Goal: Task Accomplishment & Management: Complete application form

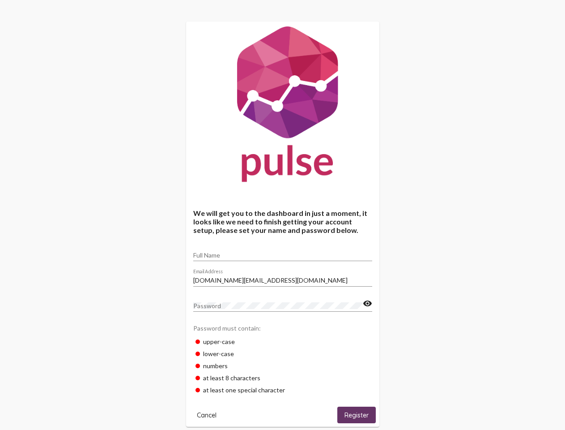
click at [283, 252] on input "Full Name" at bounding box center [282, 255] width 179 height 7
click at [283, 278] on input "[DOMAIN_NAME][EMAIL_ADDRESS][DOMAIN_NAME]" at bounding box center [282, 280] width 179 height 7
click at [367, 303] on mat-icon "visibility" at bounding box center [367, 303] width 9 height 11
click at [207, 414] on span "Cancel" at bounding box center [207, 415] width 20 height 8
click at [357, 414] on span "Register" at bounding box center [357, 415] width 24 height 8
